Goal: Task Accomplishment & Management: Use online tool/utility

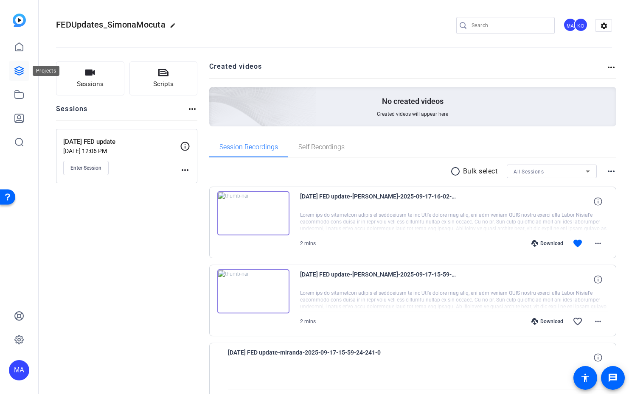
click at [22, 72] on icon at bounding box center [19, 71] width 8 height 8
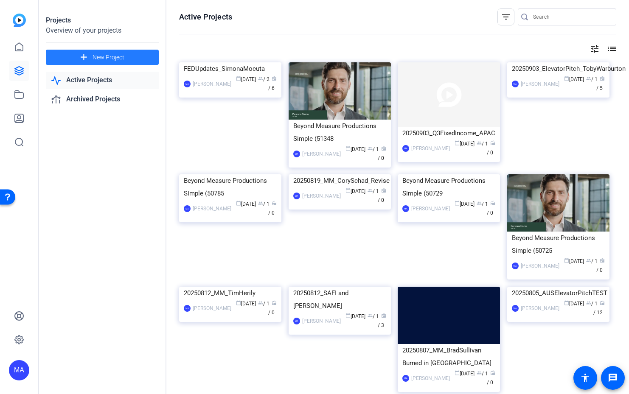
click at [115, 61] on span "New Project" at bounding box center [108, 57] width 32 height 9
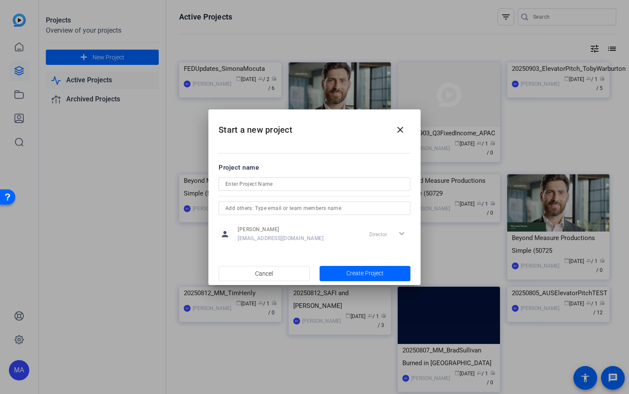
click at [240, 178] on div at bounding box center [314, 184] width 178 height 14
type input "0"
type input "20250930_AFPEvent"
click at [341, 277] on span "button" at bounding box center [364, 273] width 91 height 20
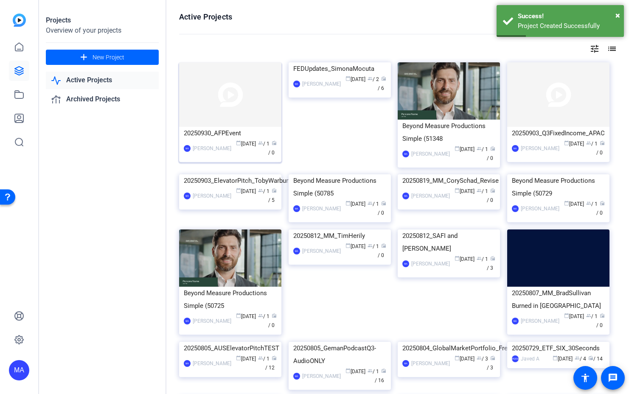
click at [233, 120] on img at bounding box center [230, 94] width 102 height 64
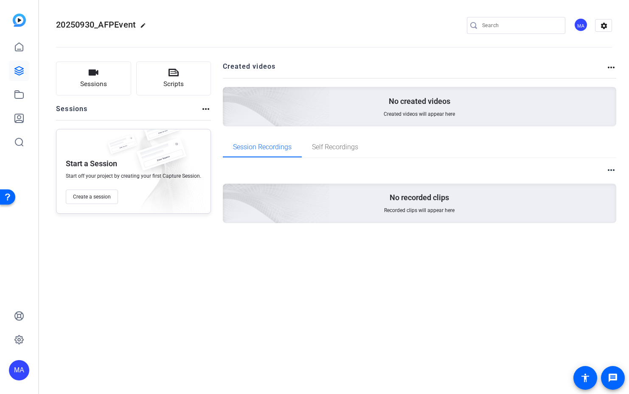
click at [576, 25] on div "MA" at bounding box center [580, 25] width 14 height 14
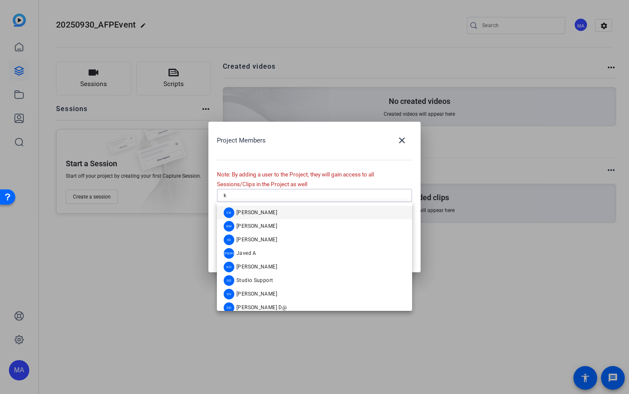
click at [286, 199] on input "k" at bounding box center [315, 195] width 182 height 10
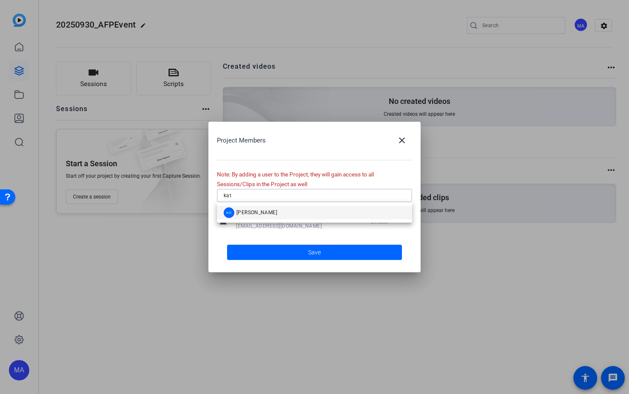
type input "kat"
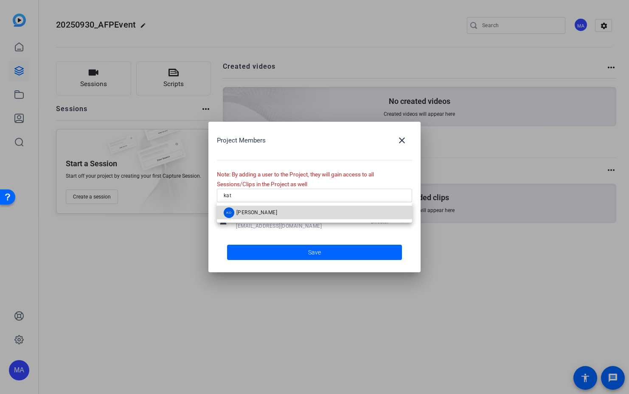
click at [258, 209] on span "[PERSON_NAME]" at bounding box center [256, 212] width 41 height 7
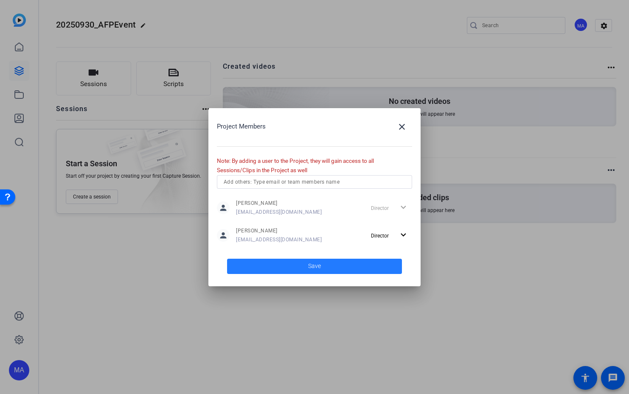
click at [259, 258] on span at bounding box center [314, 266] width 175 height 20
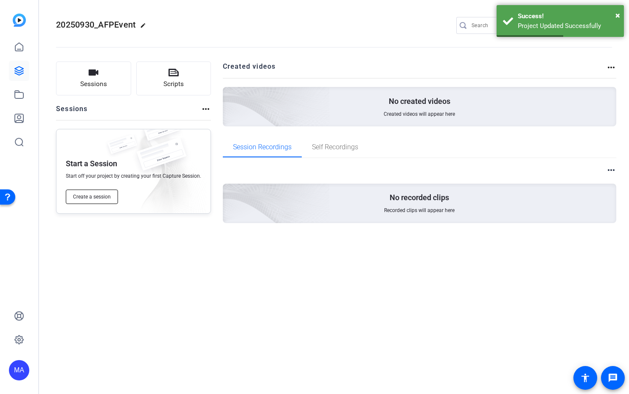
click at [101, 198] on span "Create a session" at bounding box center [92, 196] width 38 height 7
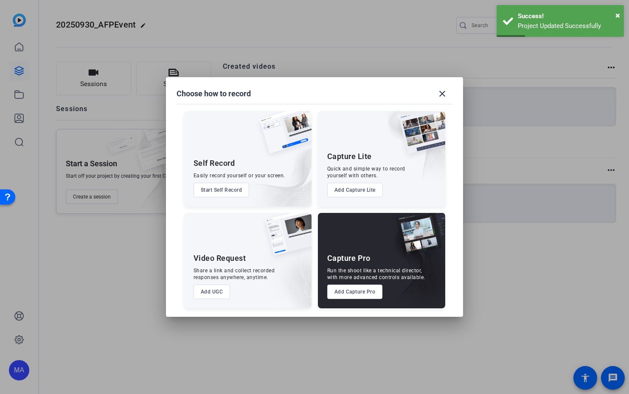
click at [357, 296] on button "Add Capture Pro" at bounding box center [355, 292] width 56 height 14
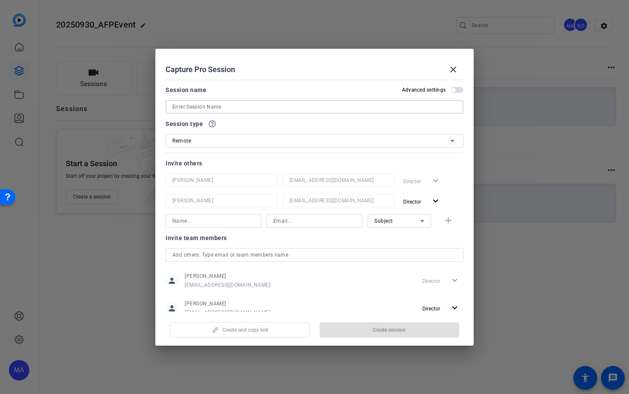
click at [188, 106] on input at bounding box center [314, 107] width 284 height 10
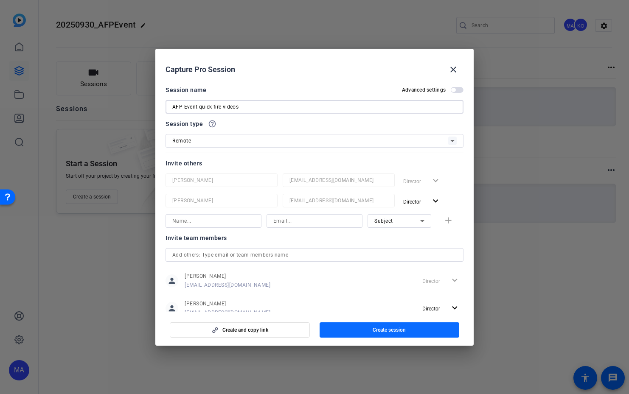
type input "AFP Event quick fire videos"
click at [350, 333] on span "button" at bounding box center [389, 330] width 140 height 20
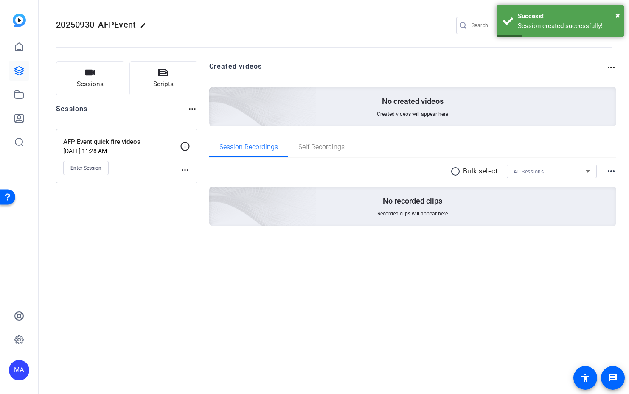
click at [179, 173] on div "Enter Session" at bounding box center [121, 168] width 117 height 14
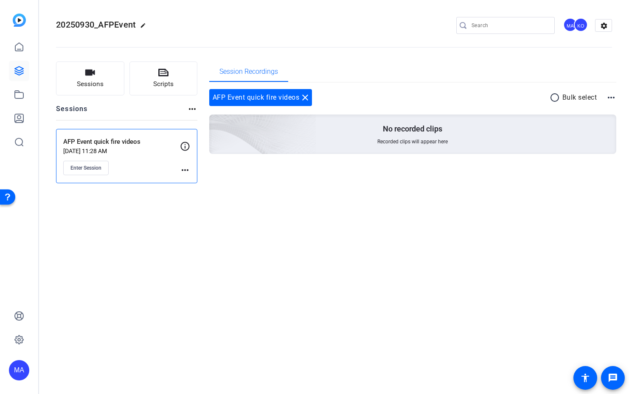
click at [184, 171] on mat-icon "more_horiz" at bounding box center [185, 170] width 10 height 10
click at [195, 187] on span "Edit Session" at bounding box center [206, 182] width 39 height 10
